Goal: Task Accomplishment & Management: Complete application form

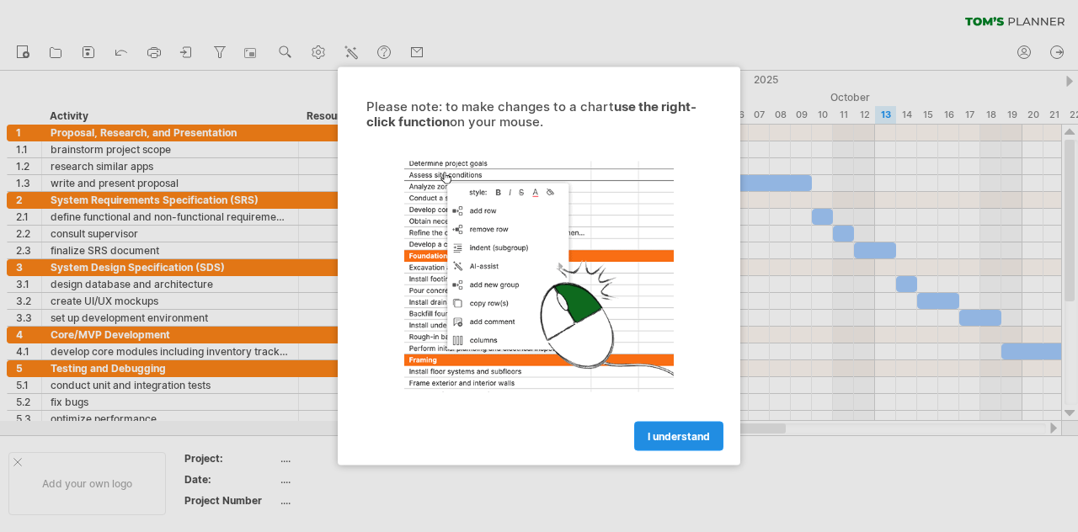
click at [675, 437] on span "I understand" at bounding box center [679, 436] width 62 height 13
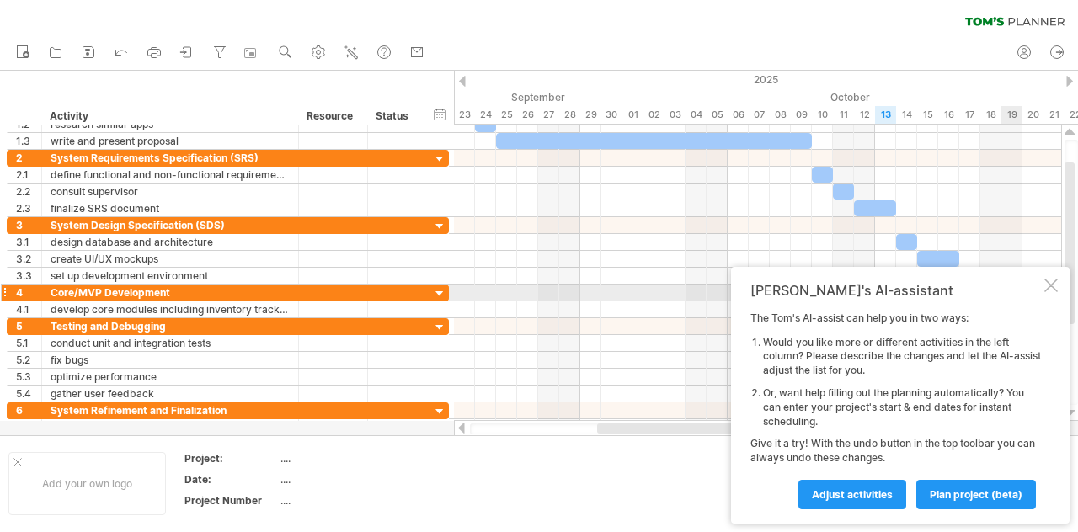
click at [1053, 286] on div at bounding box center [1050, 285] width 13 height 13
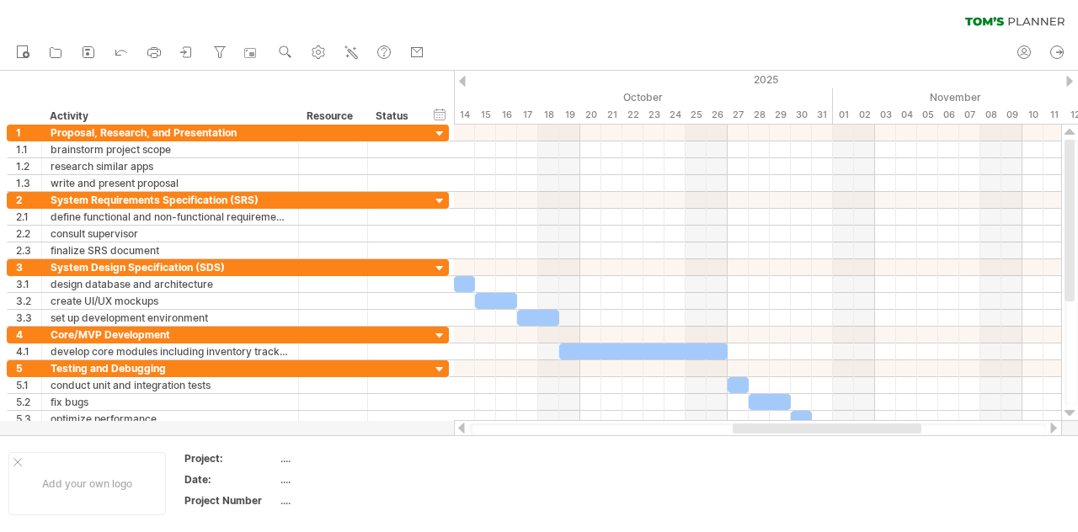
drag, startPoint x: 643, startPoint y: 424, endPoint x: 779, endPoint y: 422, distance: 135.6
click at [779, 422] on div at bounding box center [758, 428] width 608 height 17
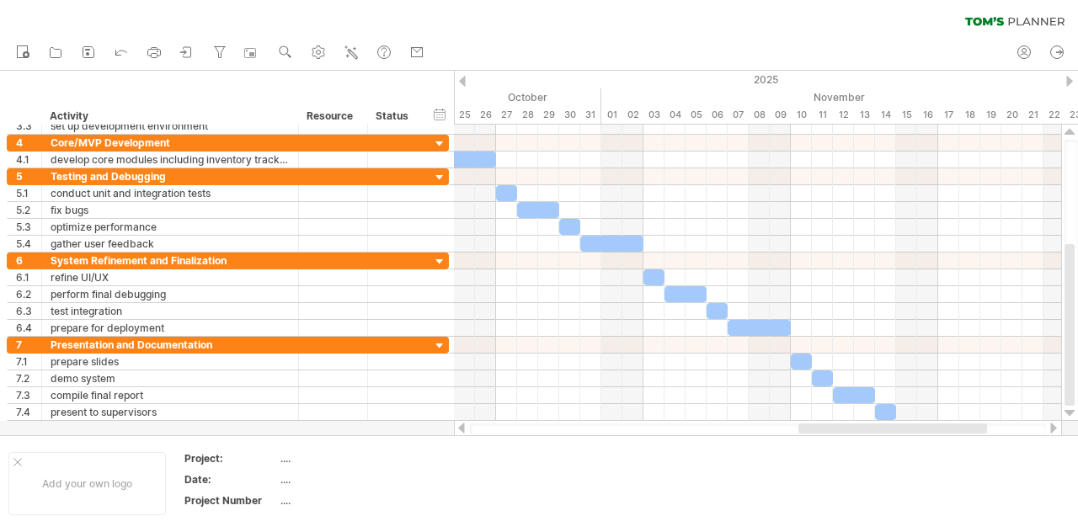
drag, startPoint x: 783, startPoint y: 428, endPoint x: 874, endPoint y: 433, distance: 91.1
click at [874, 434] on div at bounding box center [892, 429] width 189 height 10
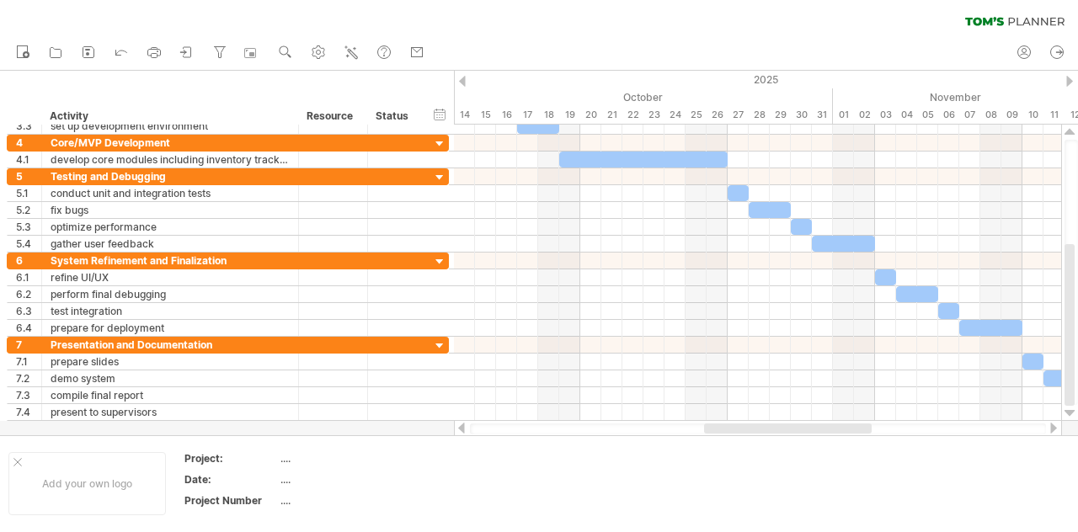
drag, startPoint x: 808, startPoint y: 430, endPoint x: 731, endPoint y: 424, distance: 77.7
click at [731, 424] on div at bounding box center [788, 429] width 168 height 10
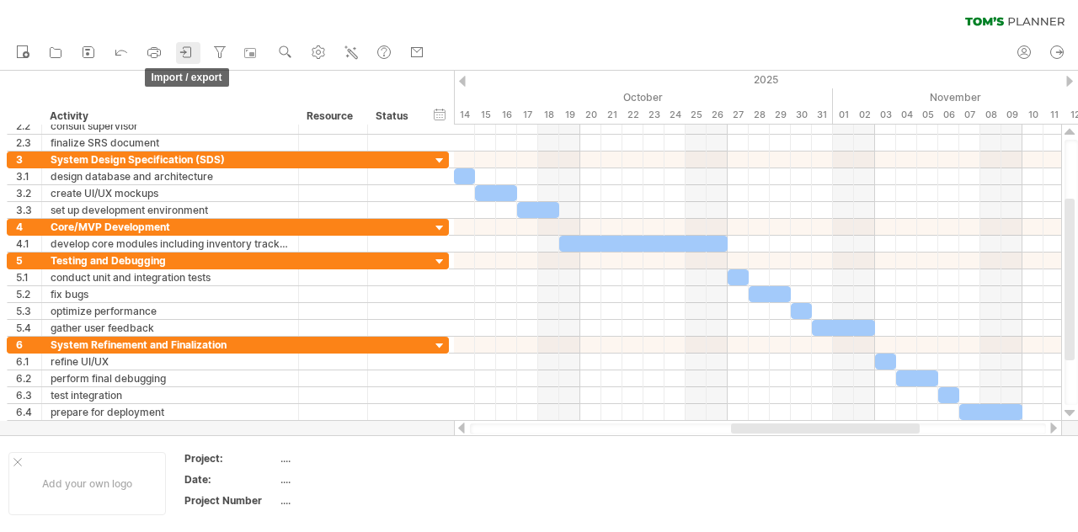
click at [179, 50] on icon at bounding box center [187, 52] width 17 height 17
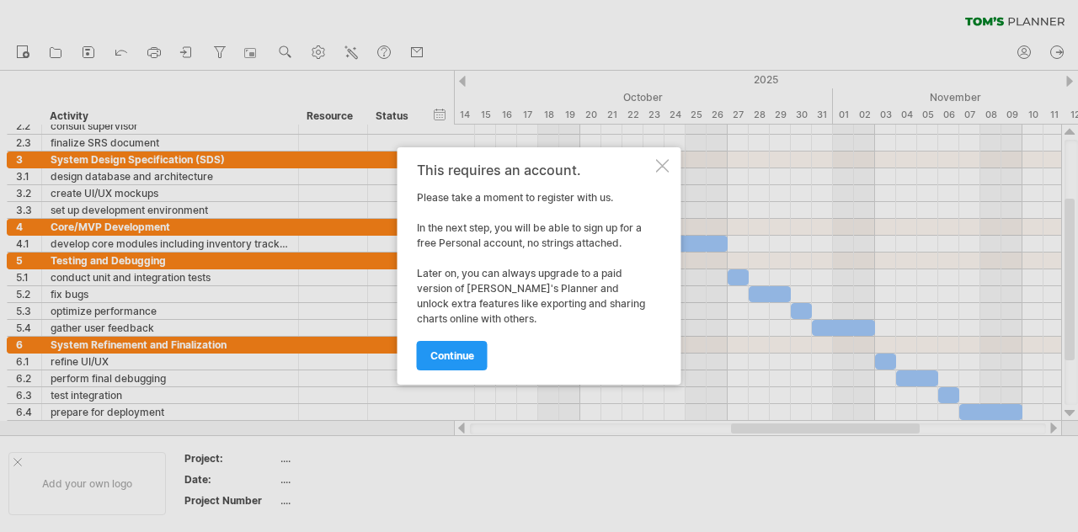
click at [659, 168] on div at bounding box center [662, 165] width 13 height 13
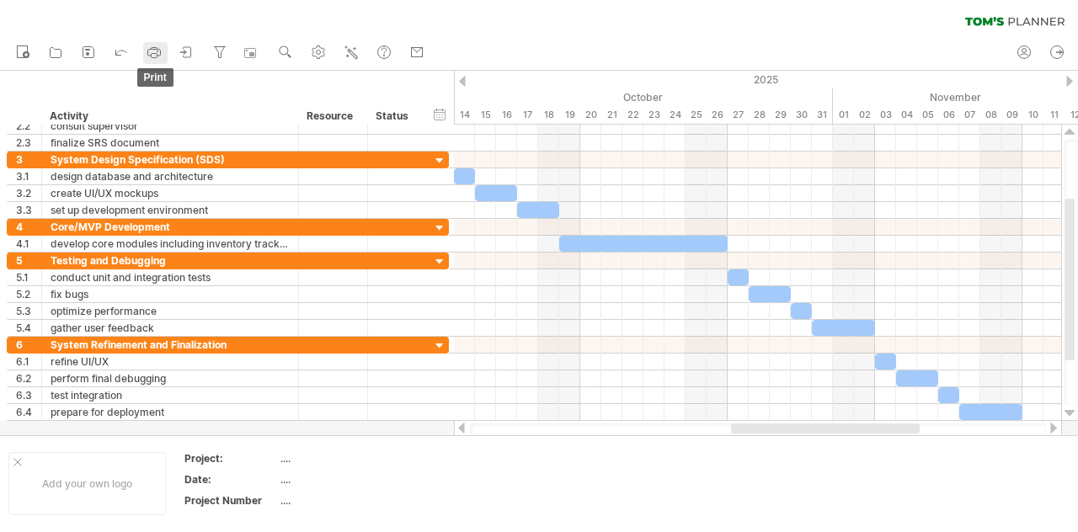
click at [156, 56] on icon at bounding box center [154, 52] width 17 height 17
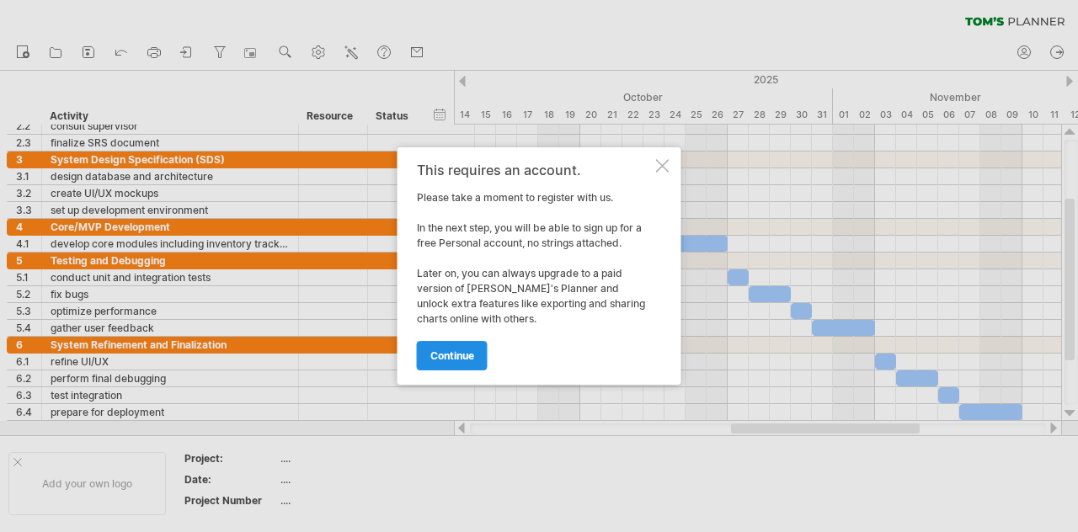
click at [460, 355] on span "continue" at bounding box center [452, 355] width 44 height 13
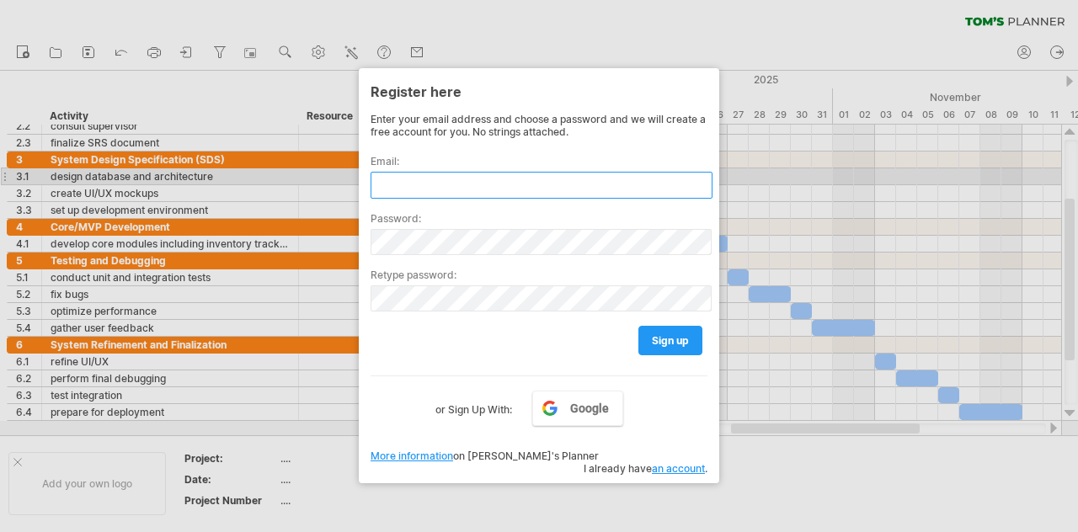
click at [408, 184] on input "text" at bounding box center [542, 185] width 342 height 27
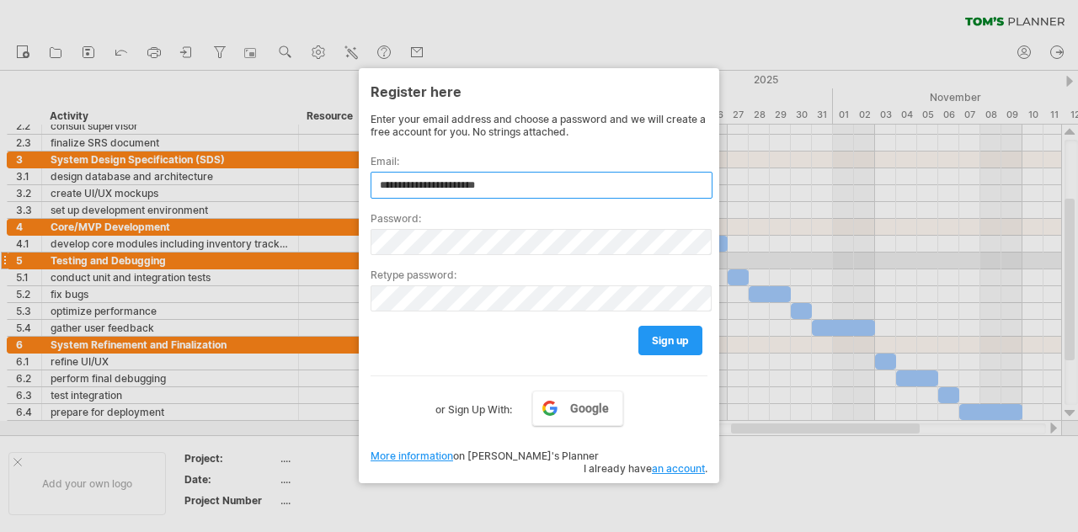
type input "**********"
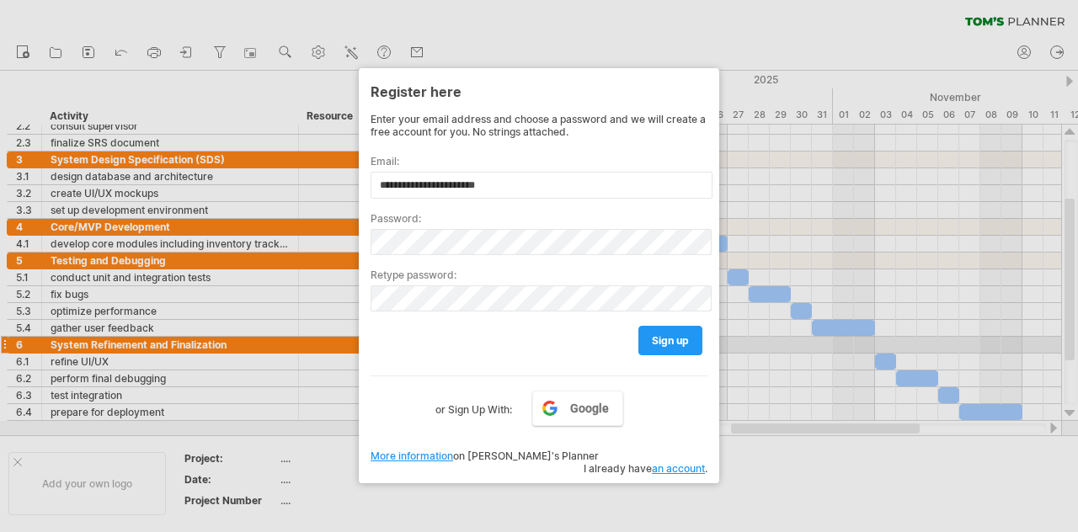
drag, startPoint x: 653, startPoint y: 339, endPoint x: 654, endPoint y: 349, distance: 10.2
click at [653, 339] on span "sign up" at bounding box center [670, 340] width 37 height 13
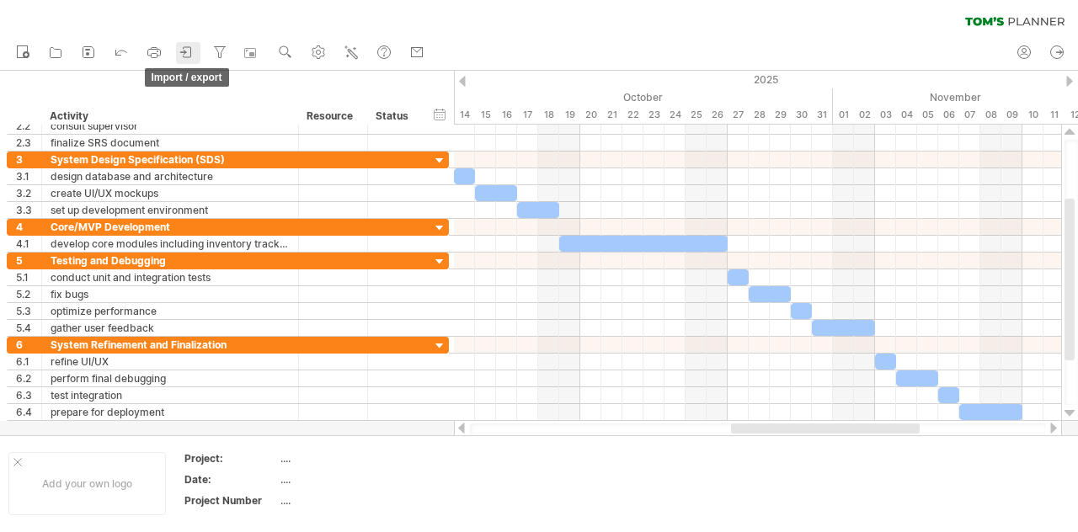
click at [190, 50] on icon at bounding box center [187, 52] width 17 height 17
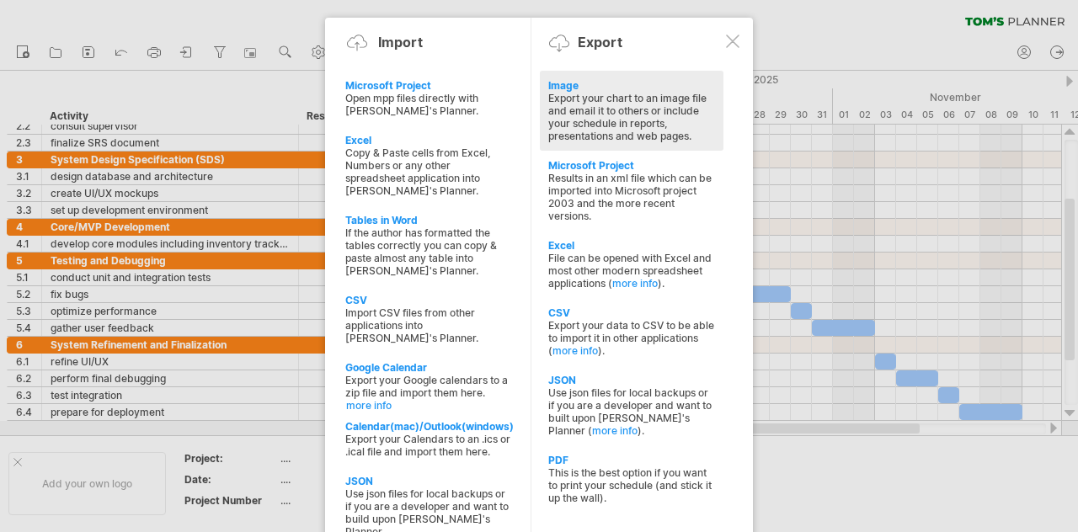
click at [632, 100] on div "Export your chart to an image file and email it to others or include your sched…" at bounding box center [631, 117] width 167 height 51
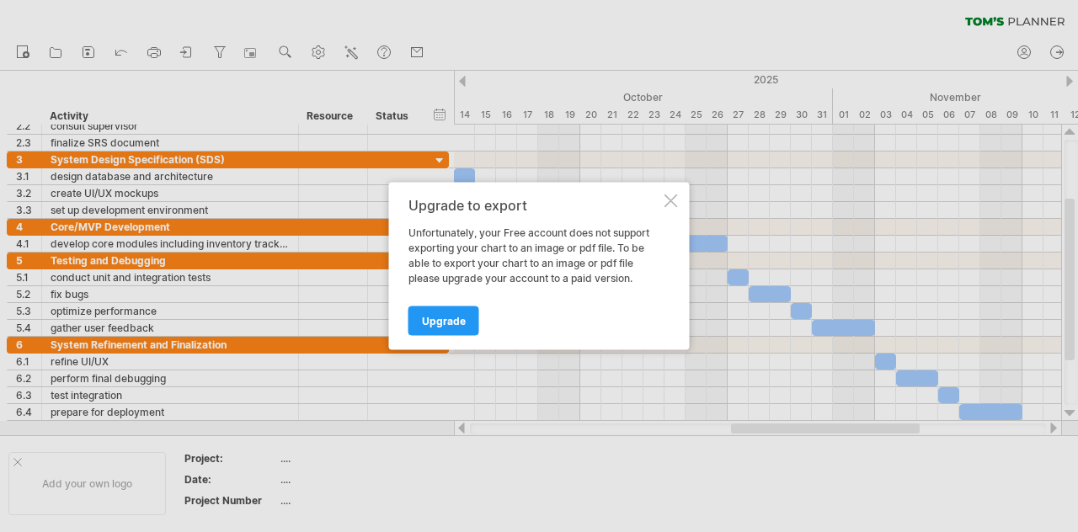
click at [667, 198] on div at bounding box center [670, 201] width 13 height 13
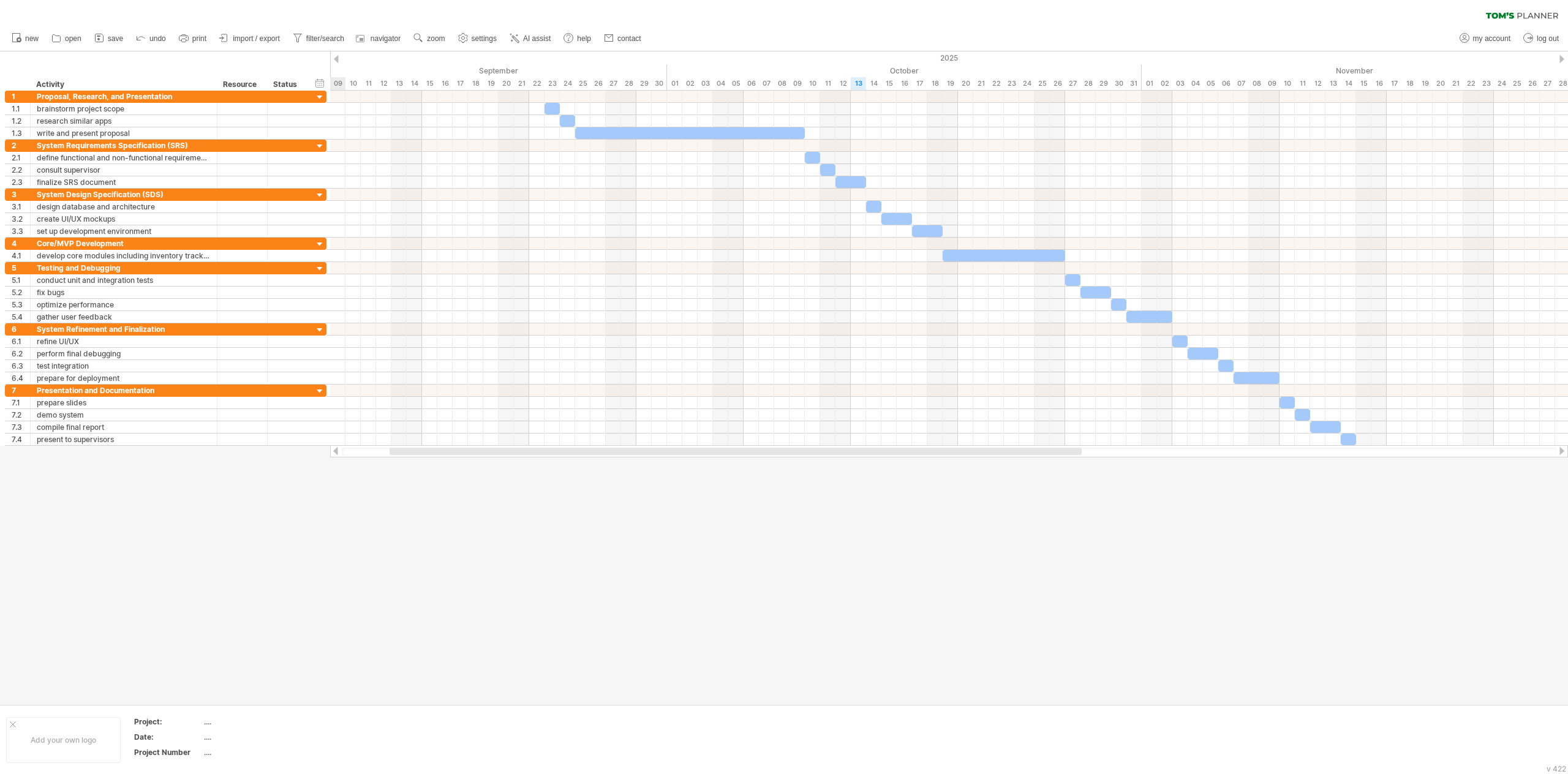
drag, startPoint x: 751, startPoint y: 453, endPoint x: 414, endPoint y: 478, distance: 337.9
click at [421, 386] on div "Trying to reach [DOMAIN_NAME] Connected again... 0% clear filter new 1" at bounding box center [784, 387] width 1568 height 774
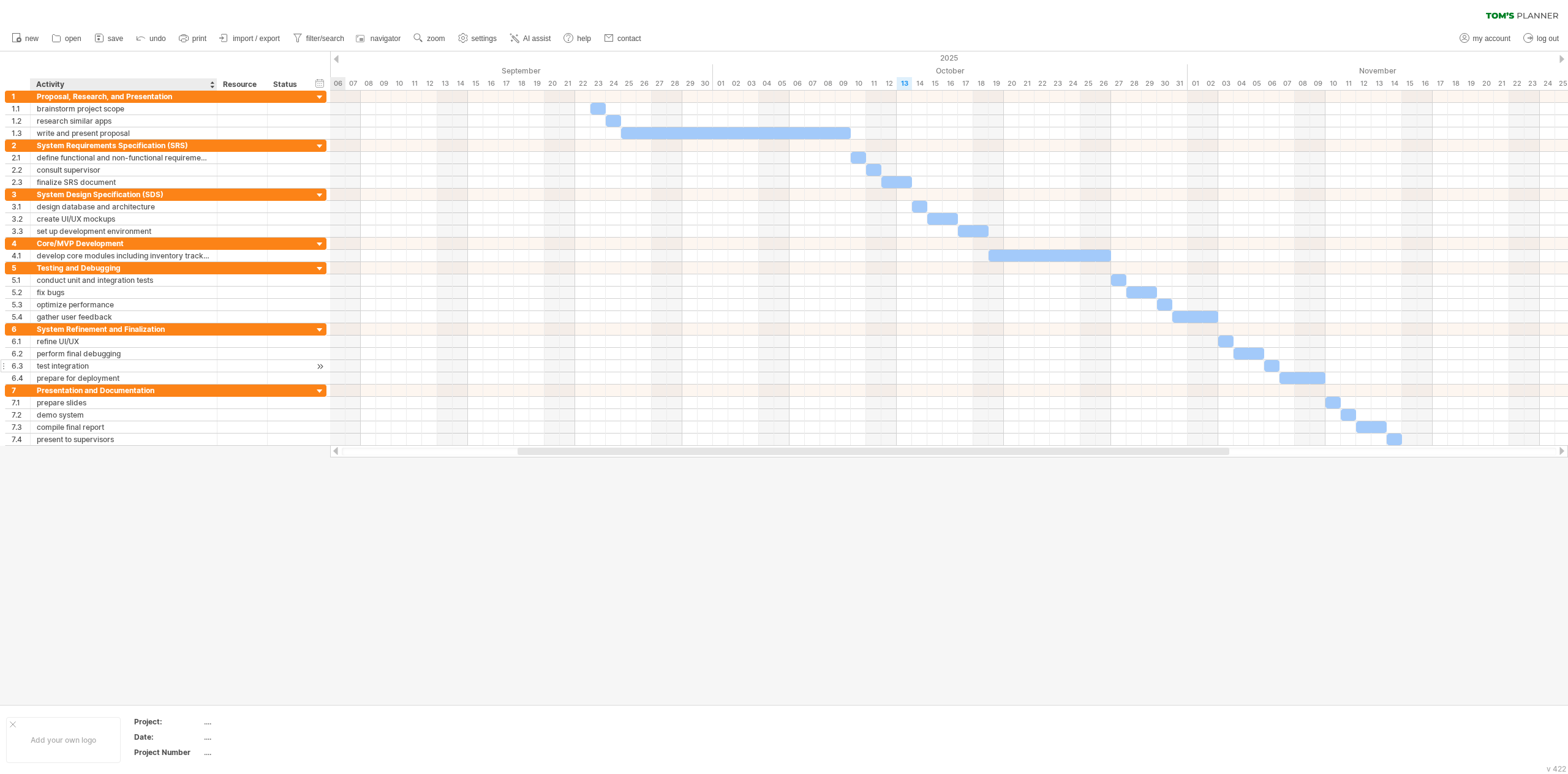
drag, startPoint x: 141, startPoint y: 511, endPoint x: 136, endPoint y: 364, distance: 147.1
click at [138, 386] on div at bounding box center [784, 378] width 1568 height 653
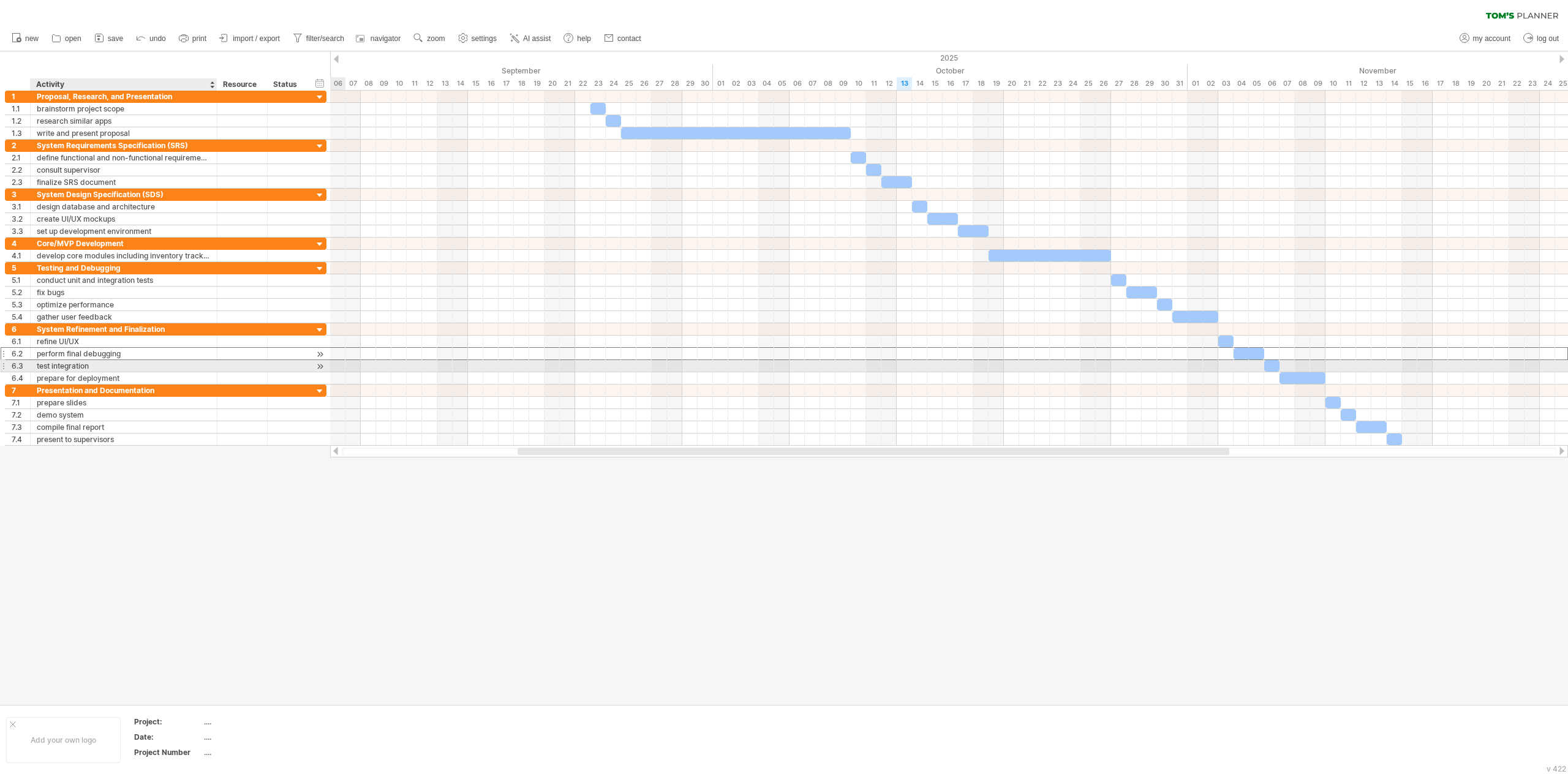
click at [138, 359] on div "perform final debugging" at bounding box center [124, 354] width 174 height 12
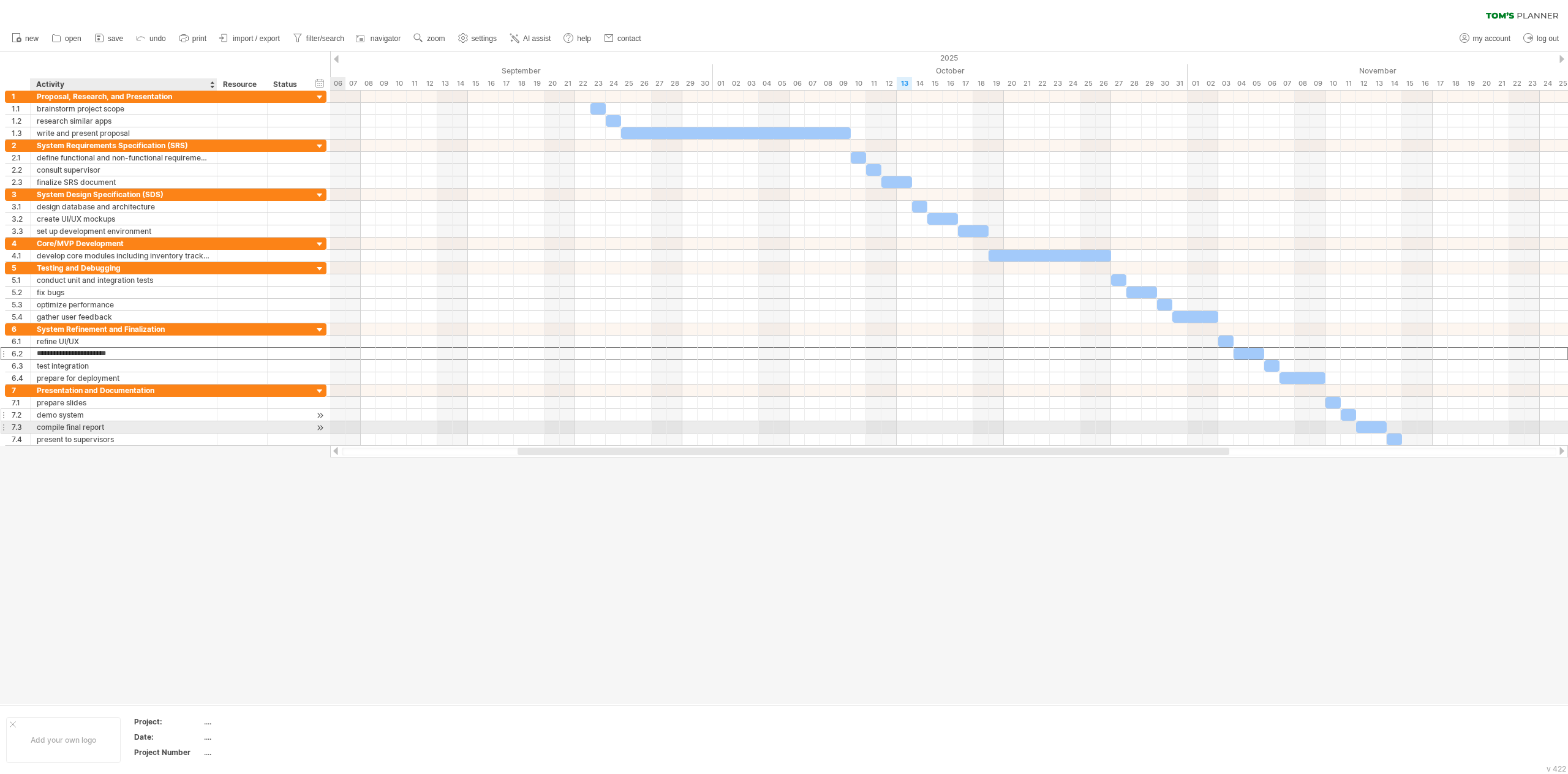
click at [121, 386] on div "demo system" at bounding box center [124, 415] width 174 height 12
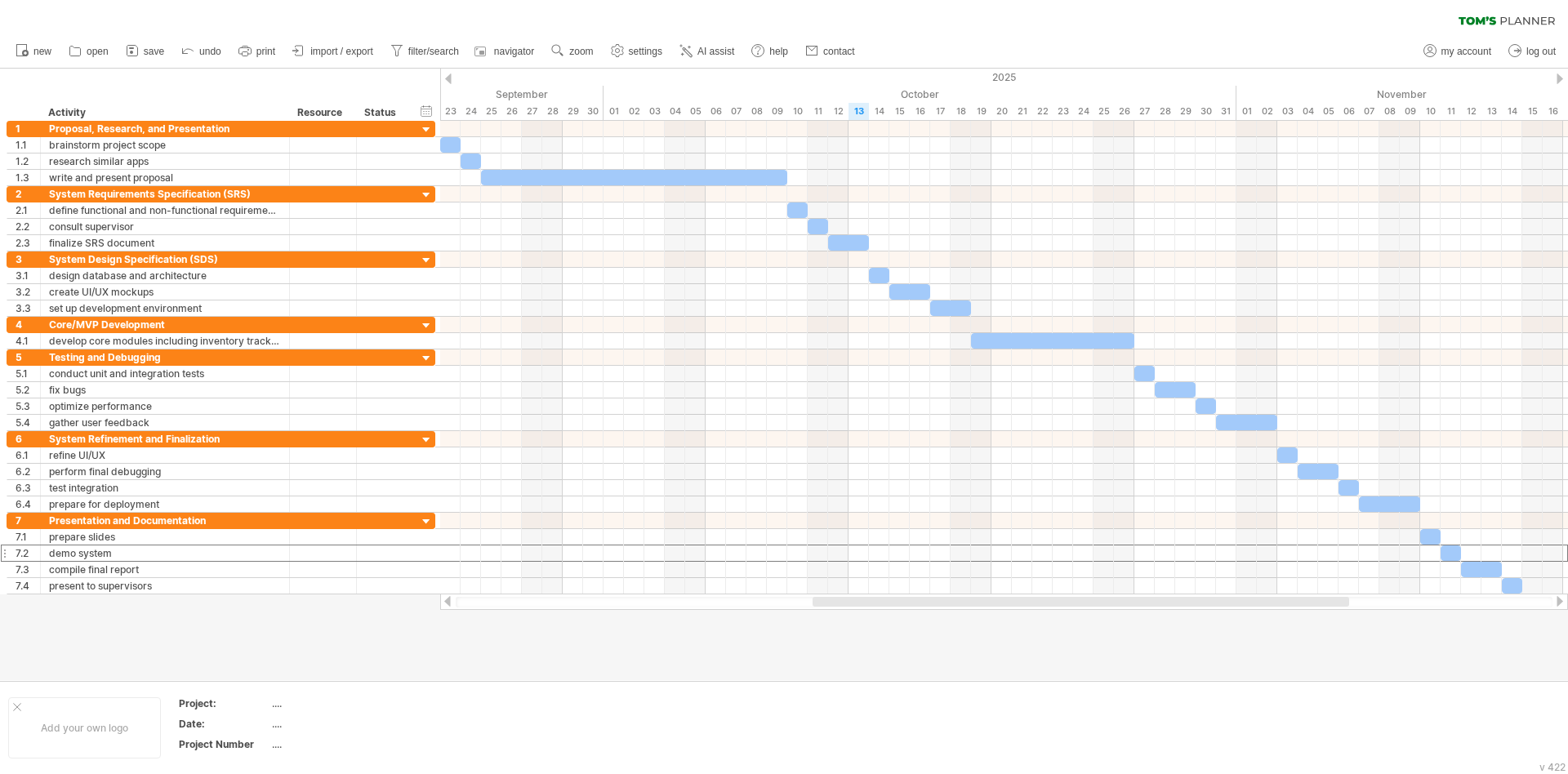
drag, startPoint x: 728, startPoint y: 597, endPoint x: 890, endPoint y: 608, distance: 162.4
click at [890, 515] on div at bounding box center [1004, 601] width 1128 height 16
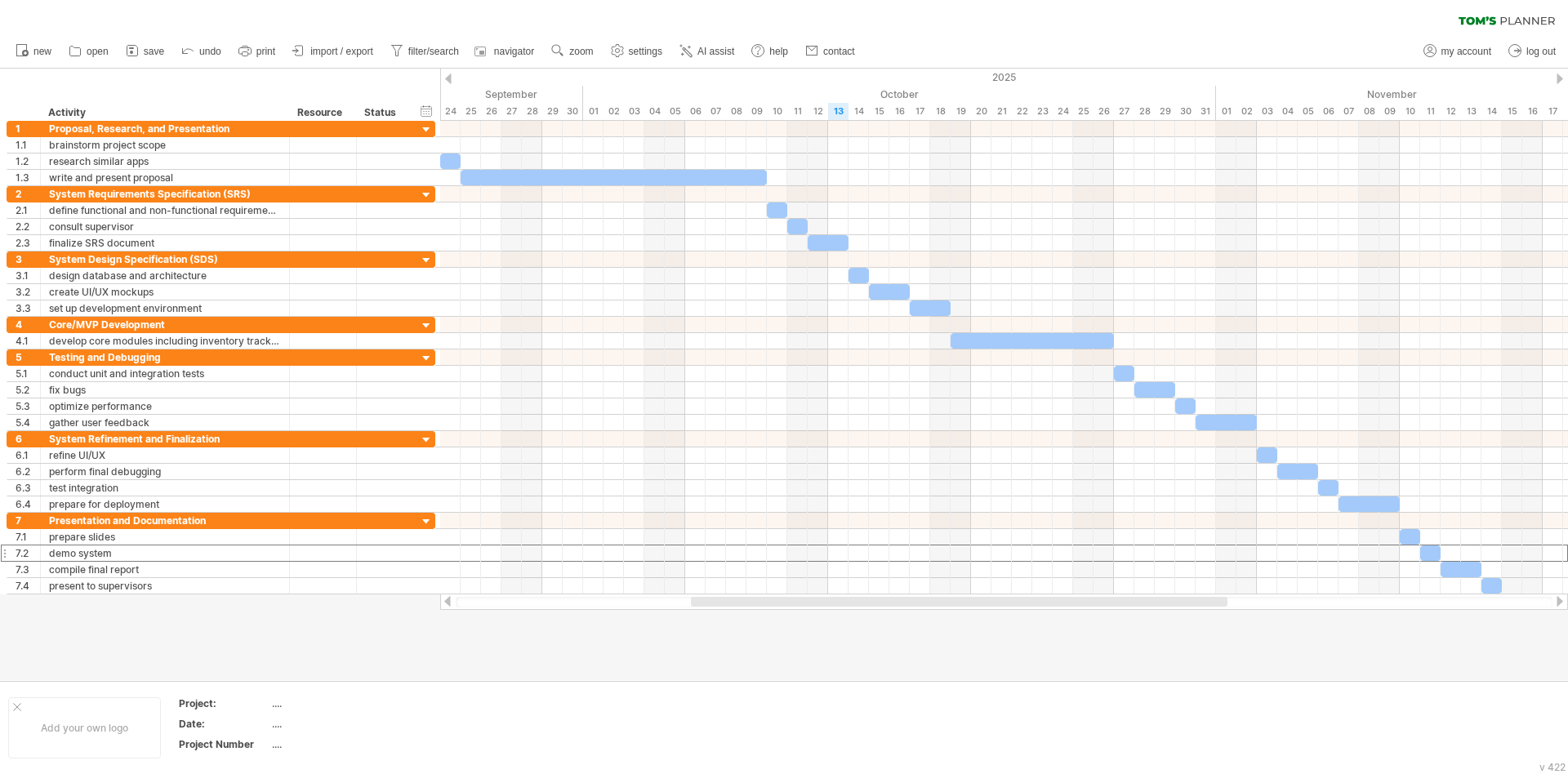
drag, startPoint x: 1093, startPoint y: 600, endPoint x: 1096, endPoint y: 611, distance: 11.4
click at [1044, 515] on div "Trying to reach [DOMAIN_NAME] Connected again... 0% clear filter new 1" at bounding box center [784, 387] width 1568 height 774
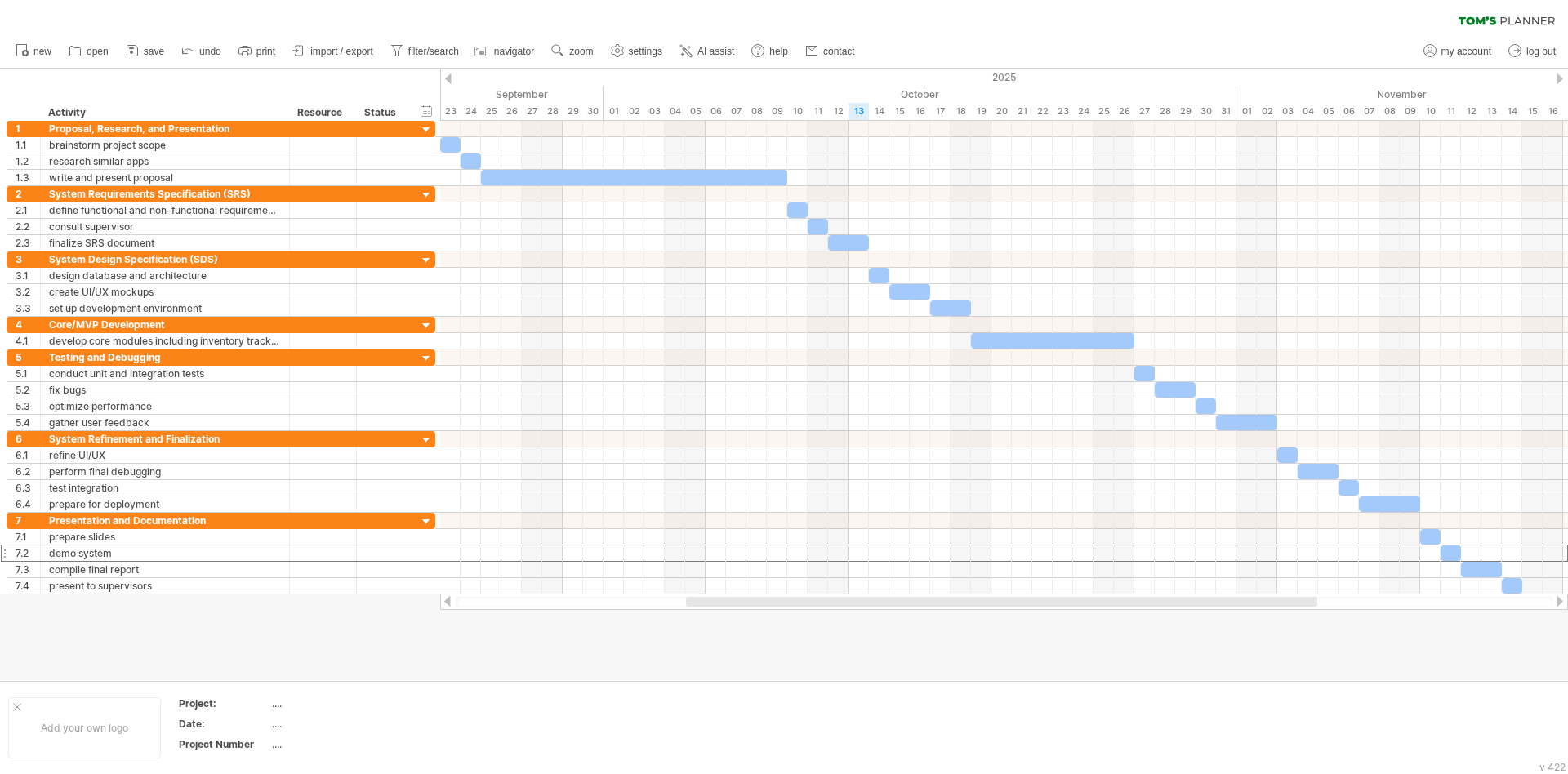
click at [840, 515] on div at bounding box center [1001, 602] width 631 height 10
